Goal: Task Accomplishment & Management: Use online tool/utility

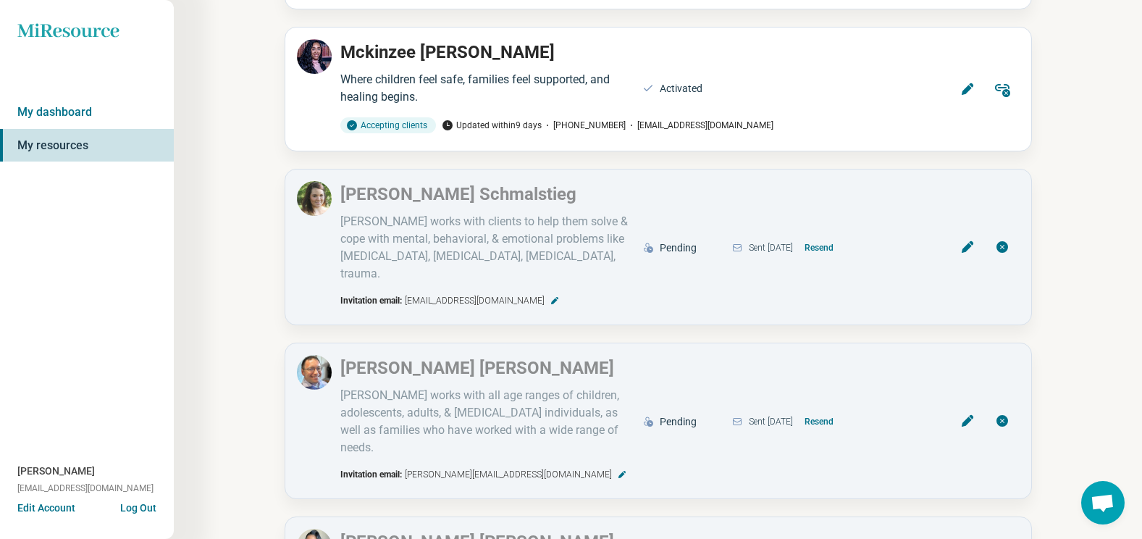
scroll to position [903, 0]
click at [839, 235] on button "Resend" at bounding box center [818, 246] width 41 height 23
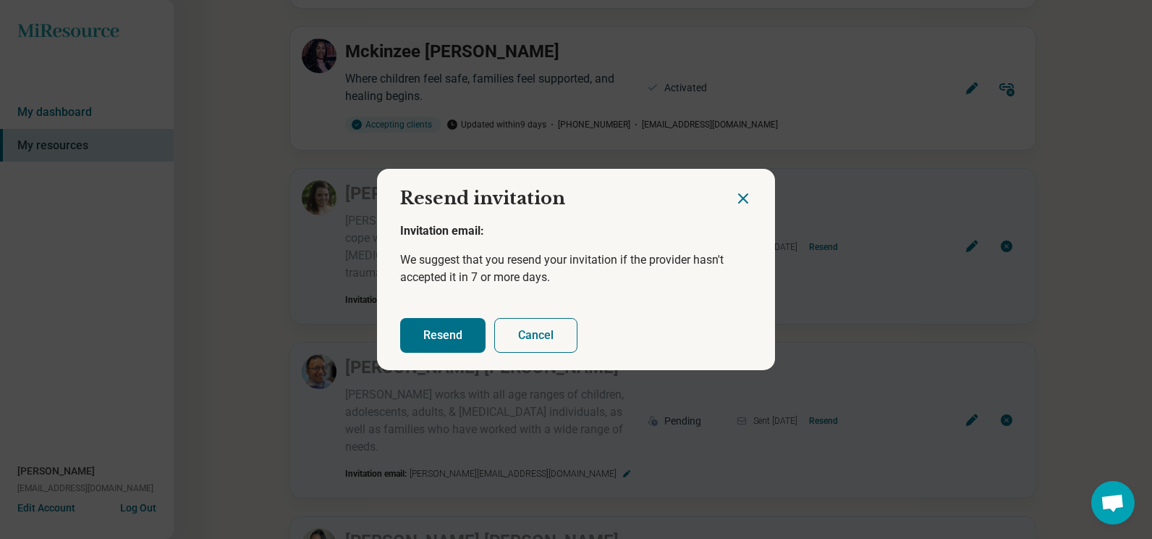
click at [421, 342] on button "Resend" at bounding box center [442, 335] width 85 height 35
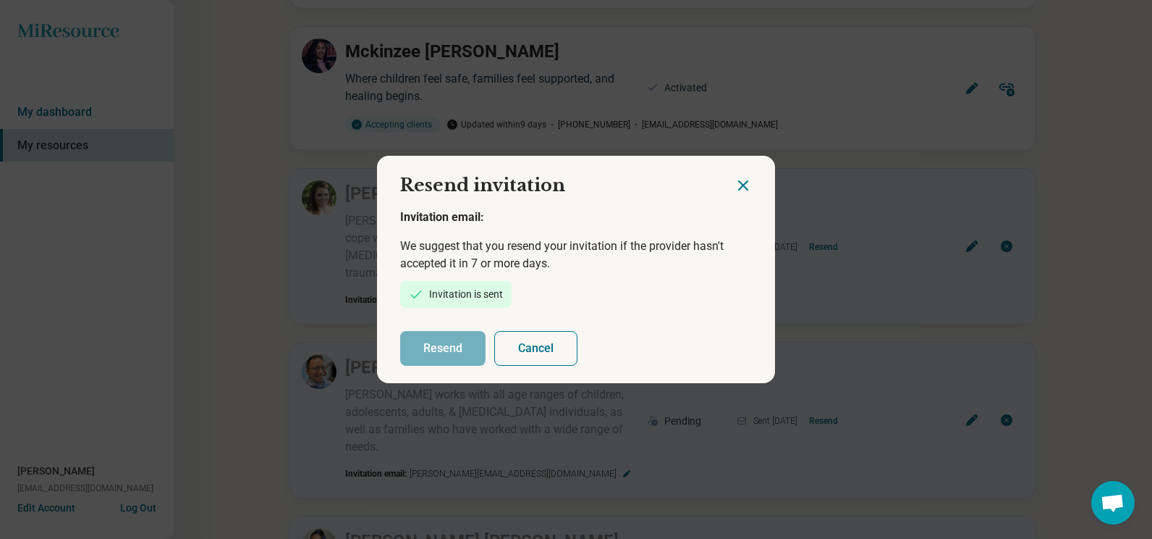
click at [735, 187] on icon "Close dialog" at bounding box center [743, 185] width 17 height 17
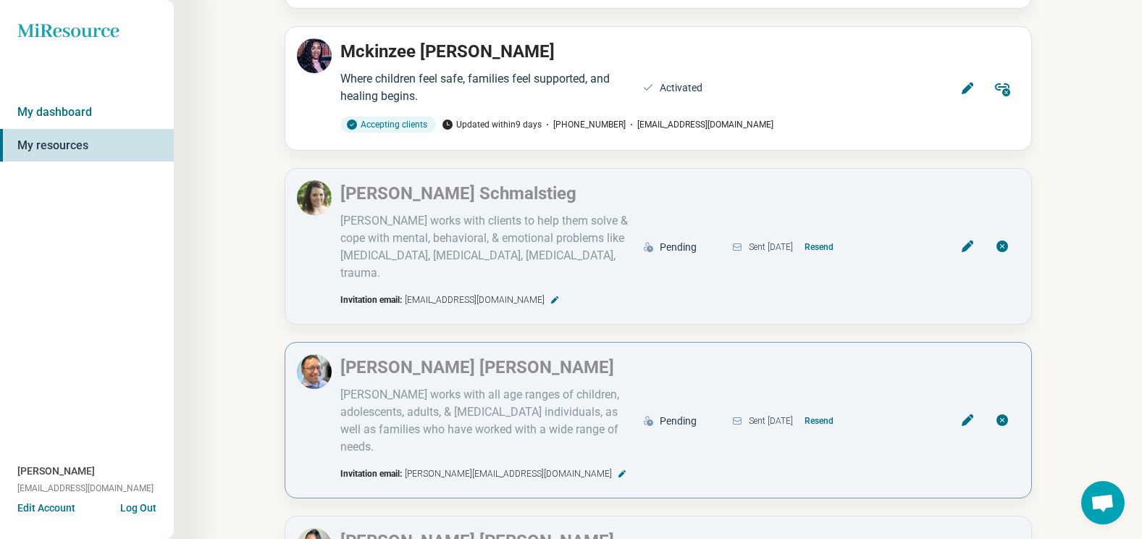
click at [839, 409] on button "Resend" at bounding box center [818, 420] width 41 height 23
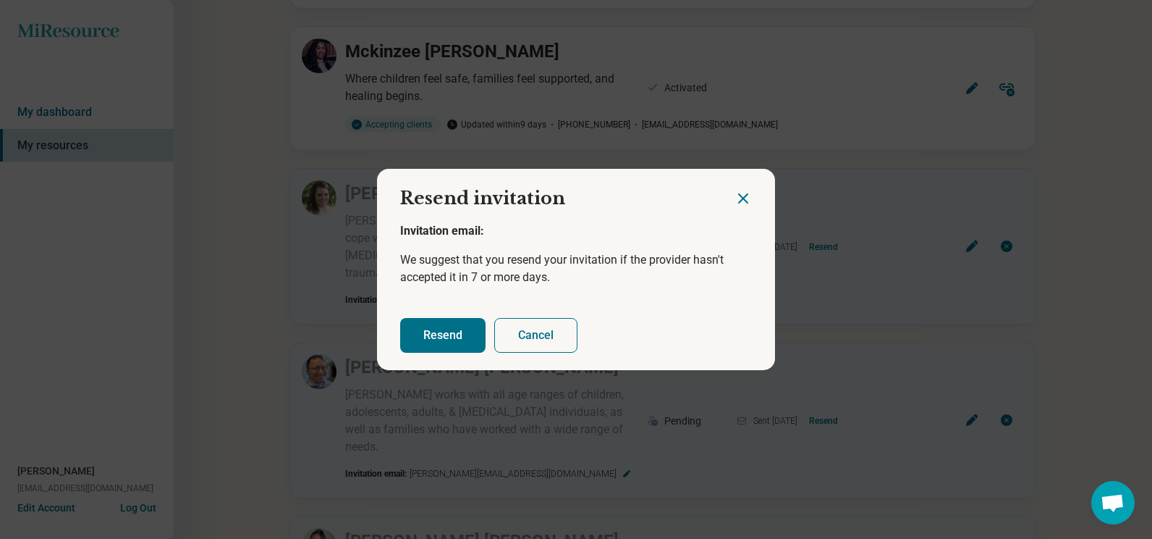
click at [437, 323] on button "Resend" at bounding box center [442, 335] width 85 height 35
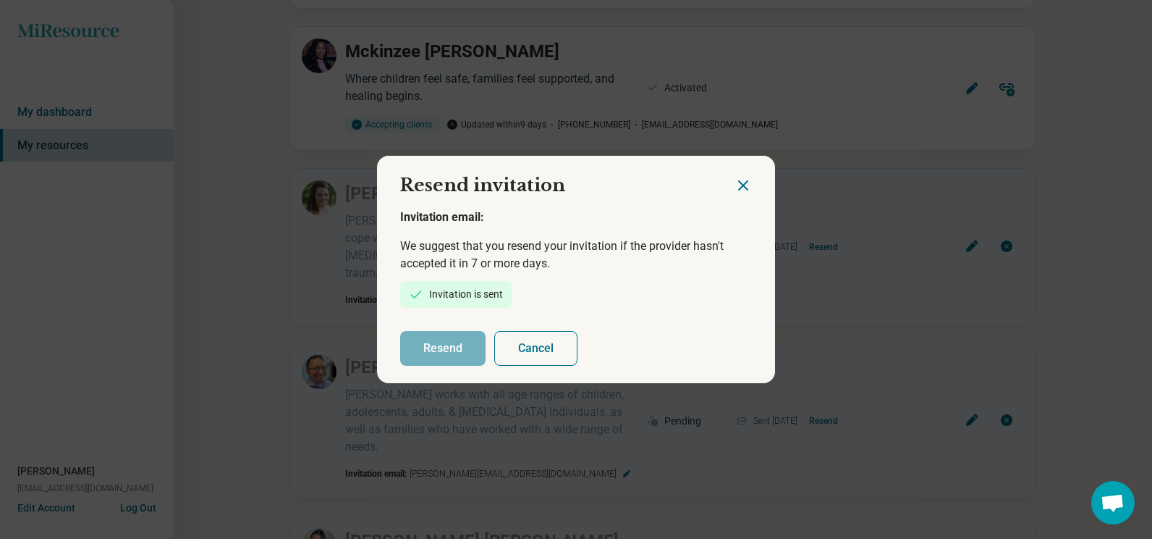
click at [745, 182] on icon "Close dialog" at bounding box center [743, 185] width 17 height 17
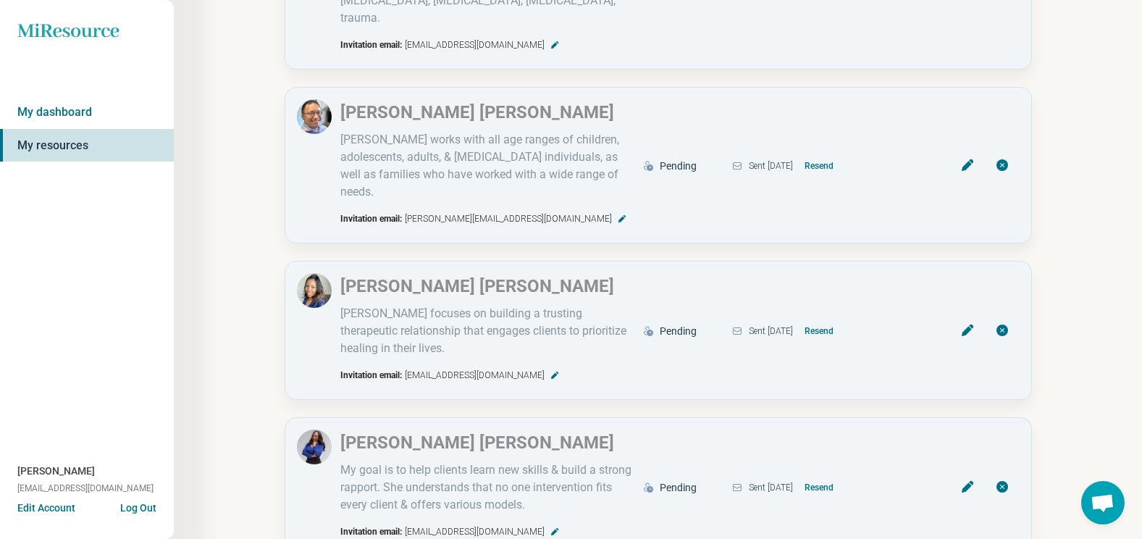
scroll to position [1158, 0]
click at [830, 319] on button "Resend" at bounding box center [818, 330] width 41 height 23
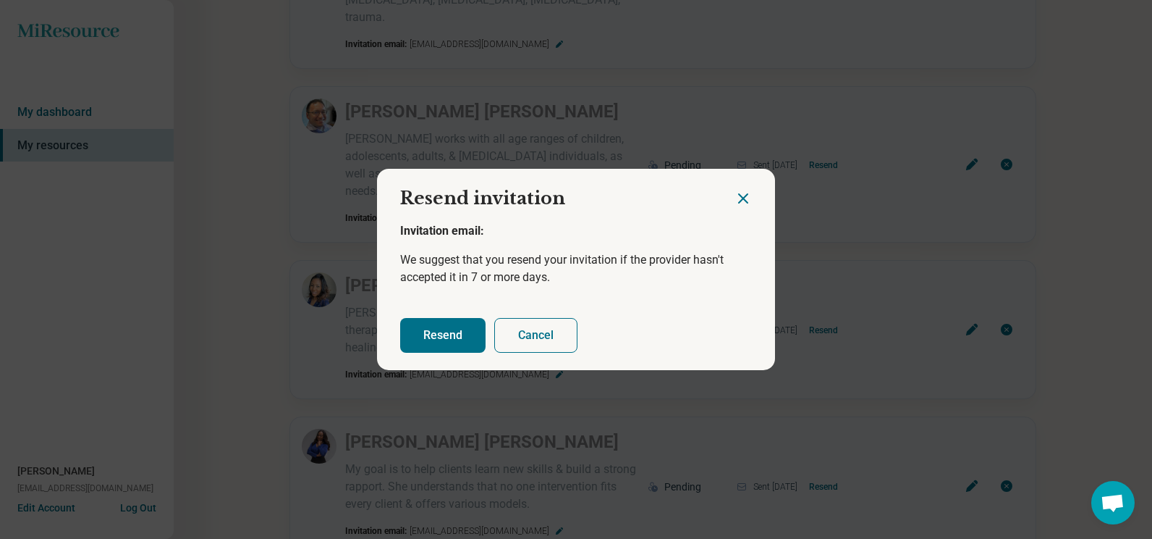
click at [444, 324] on button "Resend" at bounding box center [442, 335] width 85 height 35
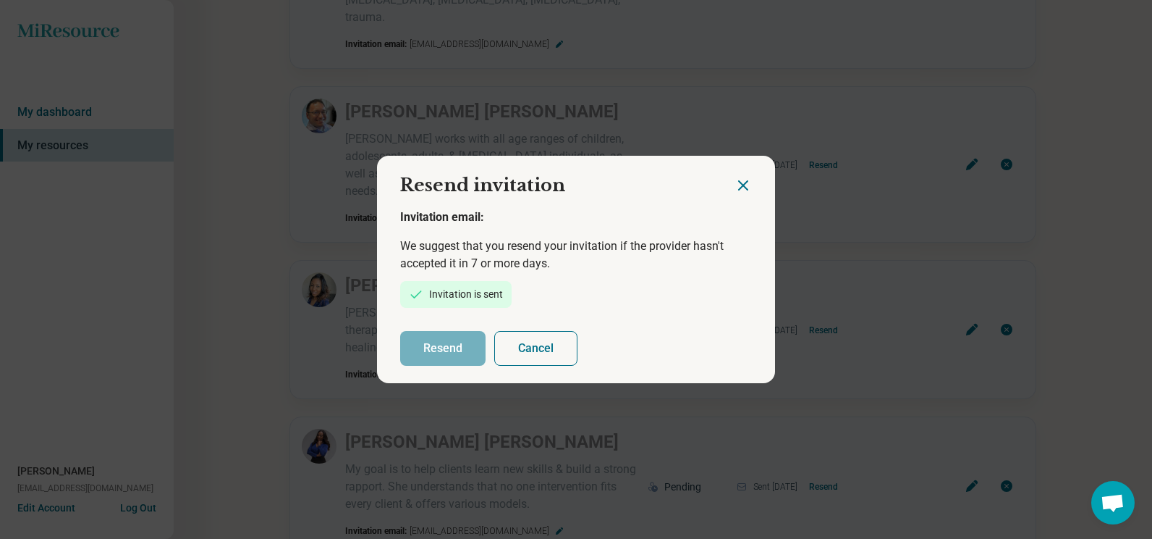
click at [740, 182] on icon "Close dialog" at bounding box center [743, 185] width 17 height 17
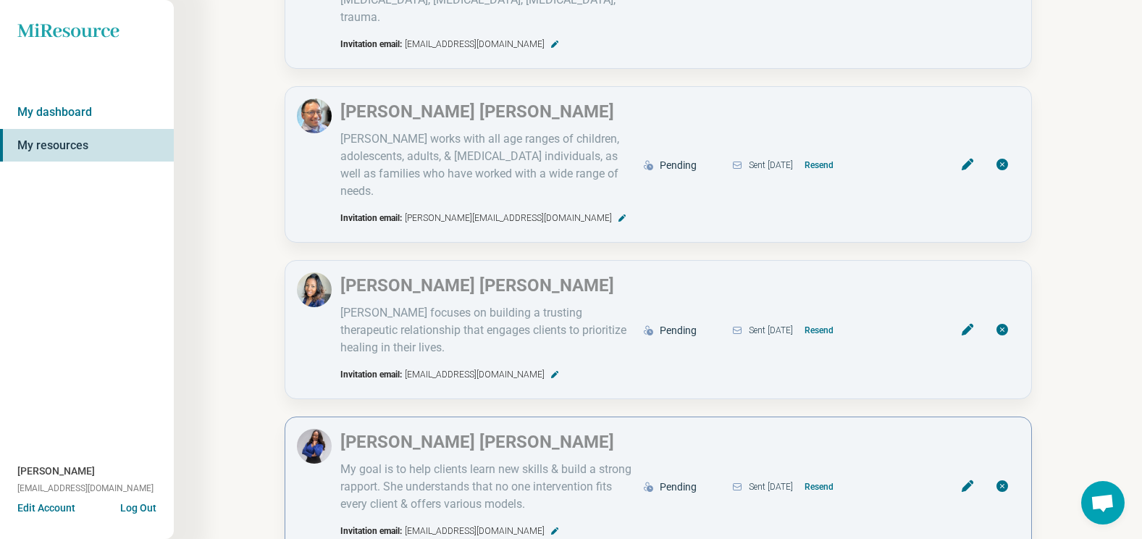
click at [830, 475] on button "Resend" at bounding box center [818, 486] width 41 height 23
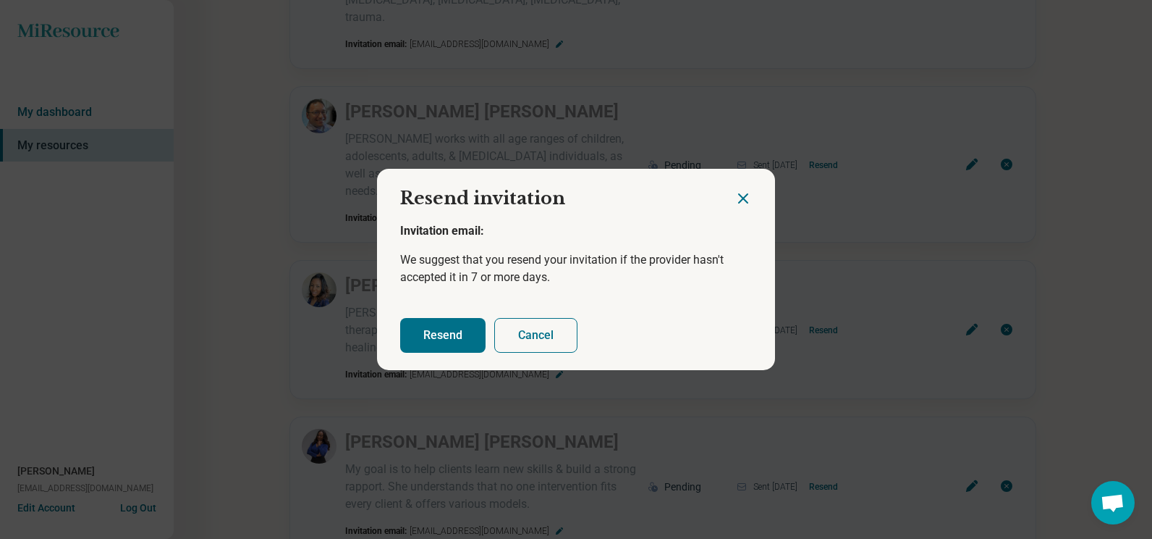
click at [428, 334] on button "Resend" at bounding box center [442, 335] width 85 height 35
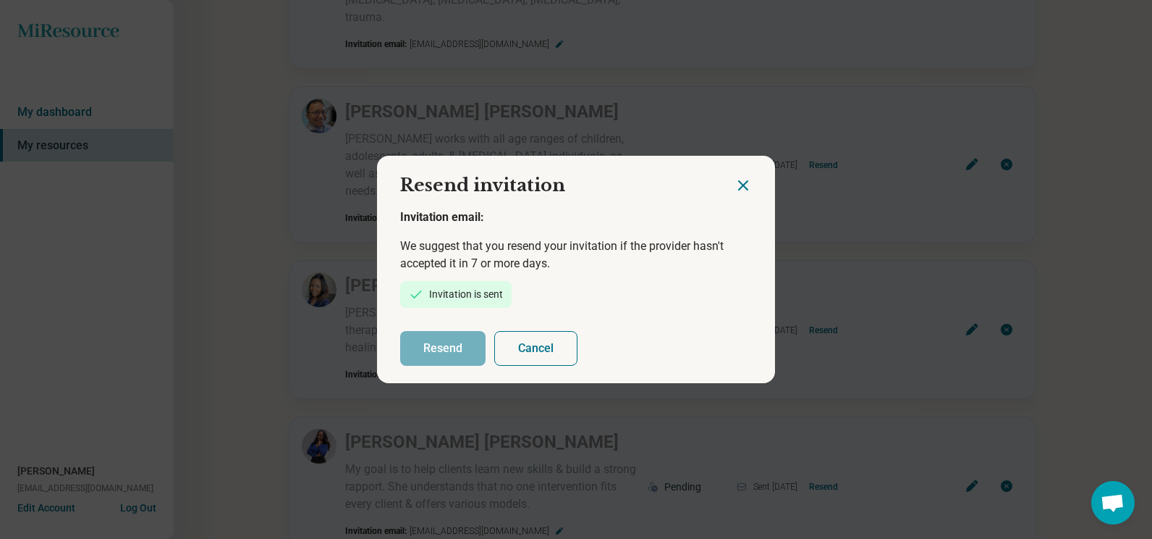
click at [739, 183] on icon "Close dialog" at bounding box center [743, 185] width 9 height 9
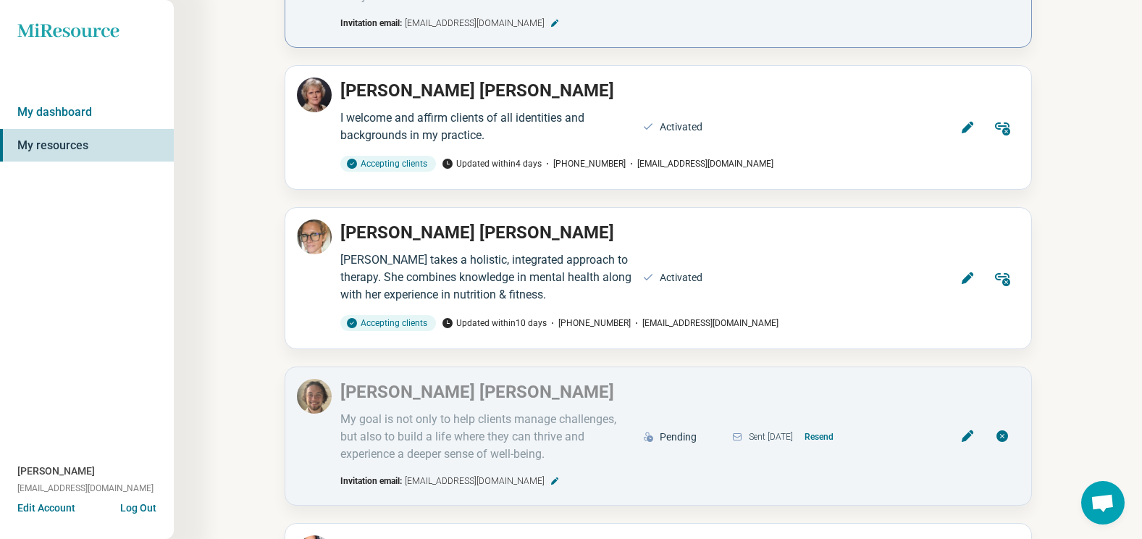
scroll to position [1666, 0]
click at [839, 424] on button "Resend" at bounding box center [818, 435] width 41 height 23
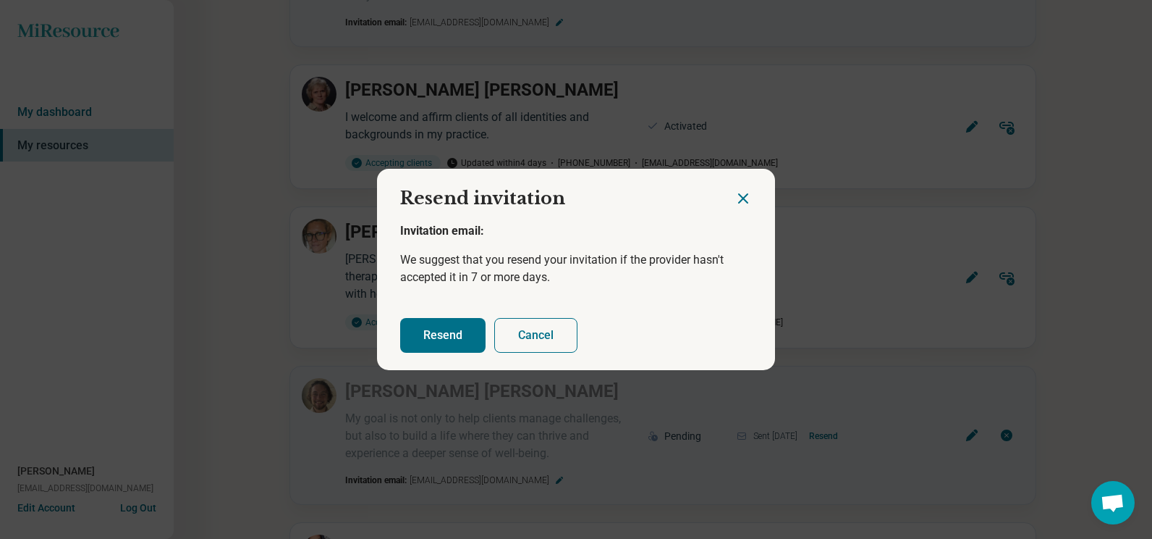
click at [427, 332] on button "Resend" at bounding box center [442, 335] width 85 height 35
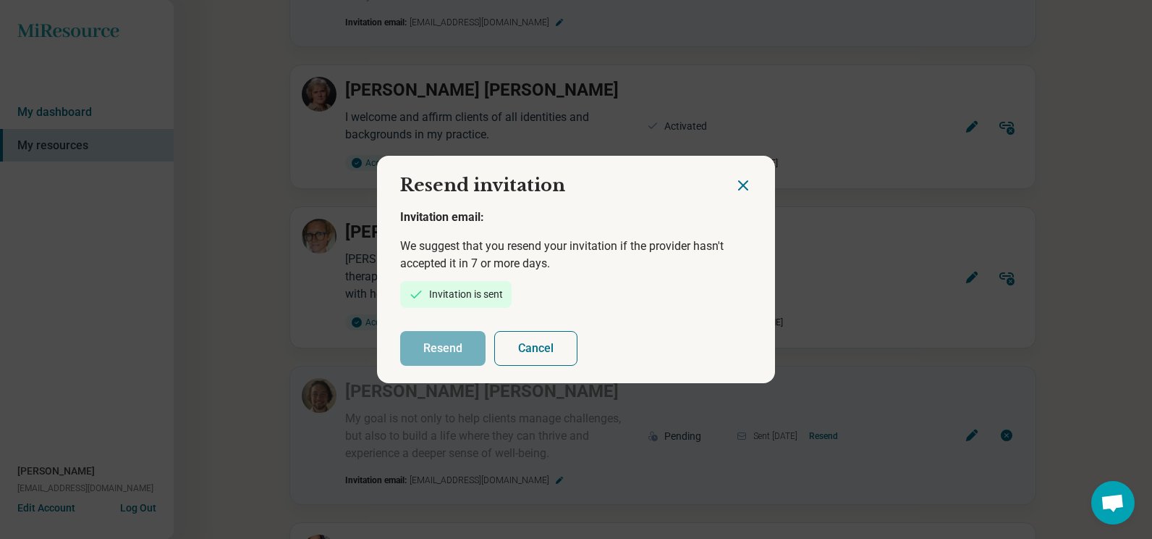
click at [742, 185] on icon "Close dialog" at bounding box center [743, 185] width 17 height 17
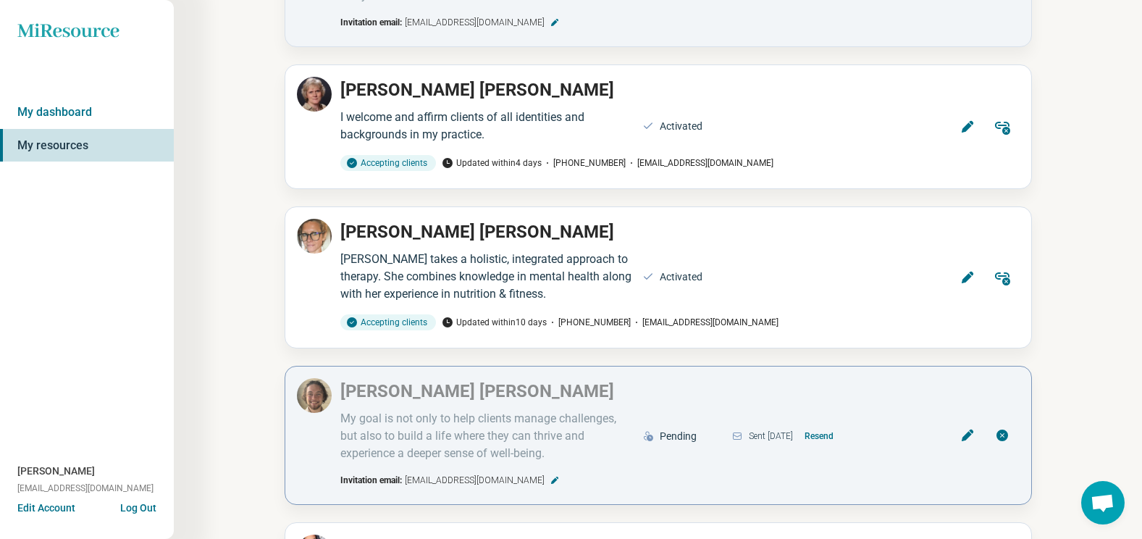
scroll to position [1797, 0]
